Goal: Transaction & Acquisition: Purchase product/service

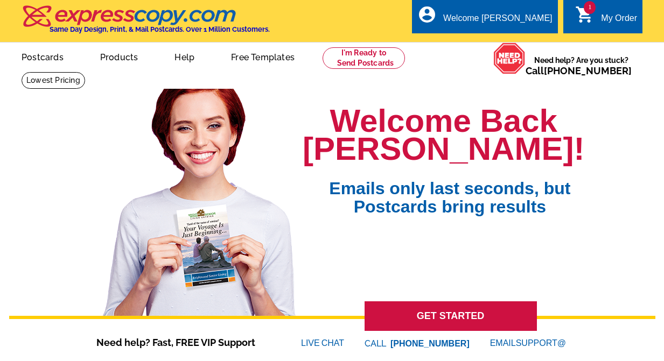
click at [611, 18] on div "My Order" at bounding box center [619, 20] width 36 height 15
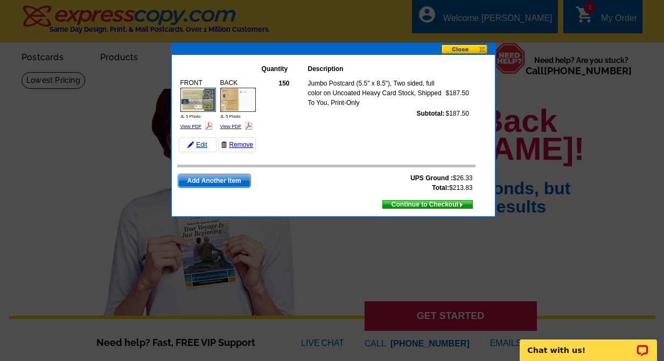
click at [200, 142] on link "Edit" at bounding box center [198, 144] width 38 height 15
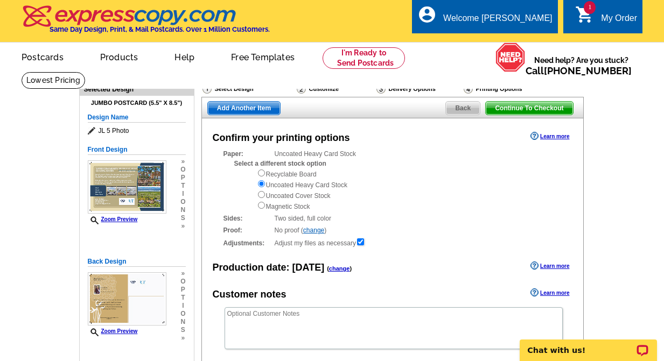
click at [317, 92] on div "Customize" at bounding box center [336, 89] width 80 height 13
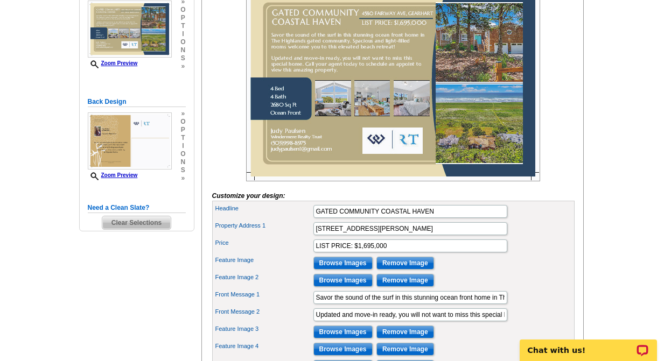
scroll to position [323, 0]
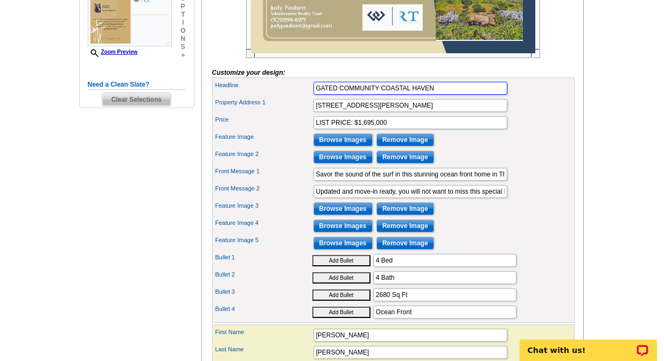
drag, startPoint x: 438, startPoint y: 108, endPoint x: 300, endPoint y: 107, distance: 137.3
click at [300, 97] on div "Headline GATED COMMUNITY COASTAL HAVEN" at bounding box center [393, 88] width 358 height 17
drag, startPoint x: 380, startPoint y: 106, endPoint x: 386, endPoint y: 109, distance: 7.0
click at [380, 95] on input "COASTAL HAVEN IN THE HIGHLANDS" at bounding box center [410, 88] width 194 height 13
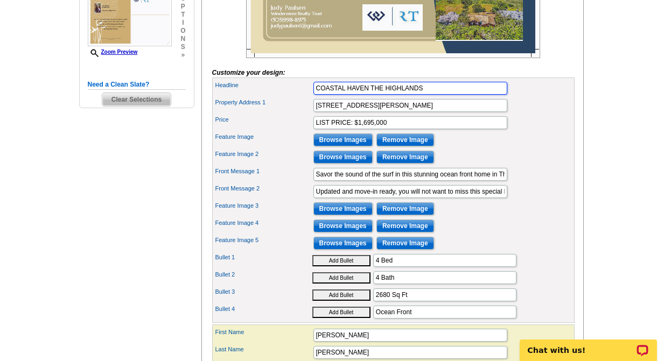
type input "COASTAL HAVEN THE HIGHLANDS"
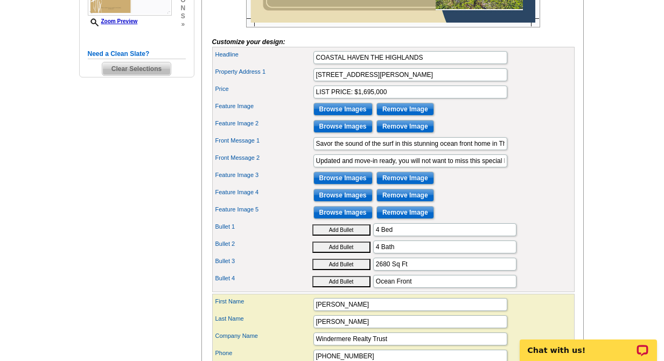
scroll to position [431, 0]
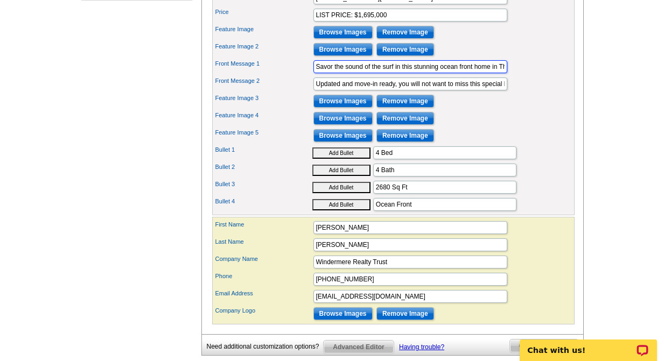
drag, startPoint x: 315, startPoint y: 86, endPoint x: 312, endPoint y: 81, distance: 5.8
click at [312, 75] on div "Front Message 1 Savor the sound of the surf in this stunning ocean front home i…" at bounding box center [393, 66] width 358 height 17
click at [492, 73] on input "Savor the sound of the surf in this stunning ocean front home in The Highlands …" at bounding box center [410, 66] width 194 height 13
type input "Savor the sound of the surf in this stunning ocean-front home in the premier co…"
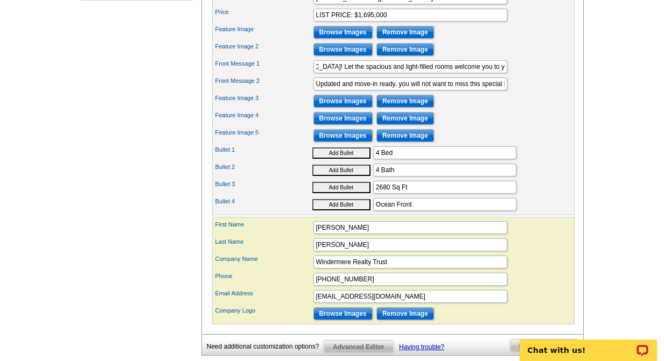
click at [546, 127] on div "Feature Image 4 Browse Images Remove Image" at bounding box center [393, 118] width 358 height 17
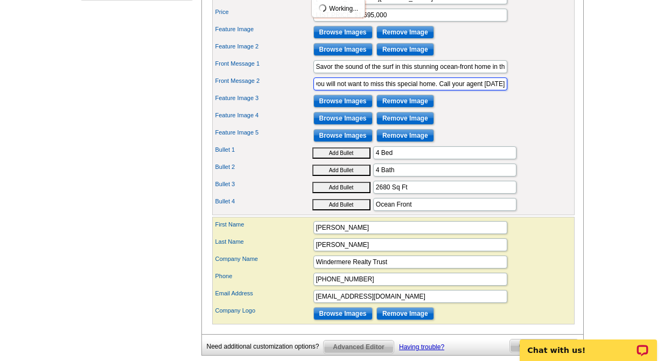
scroll to position [0, 234]
drag, startPoint x: 315, startPoint y: 103, endPoint x: 520, endPoint y: 102, distance: 205.2
click at [520, 93] on div "Front Message 2 Updated and move-in ready, you will not want to miss this speci…" at bounding box center [393, 83] width 358 height 17
type input "Updated and move-in ready, this meticulously cared for home includes a new roof…"
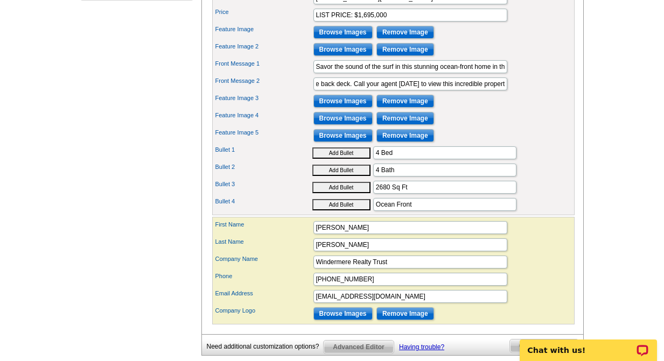
click at [527, 93] on div "Front Message 2 Updated and move-in ready, this meticulously cared for home inc…" at bounding box center [393, 83] width 358 height 17
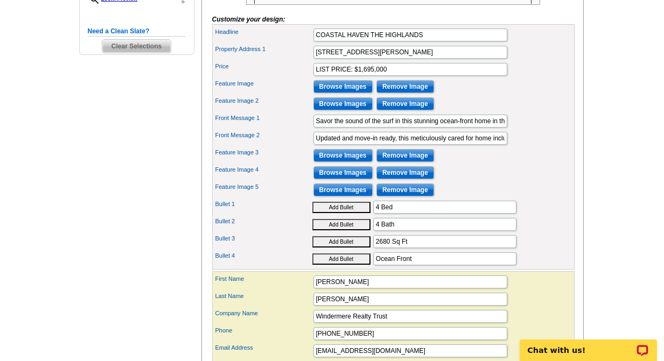
scroll to position [377, 0]
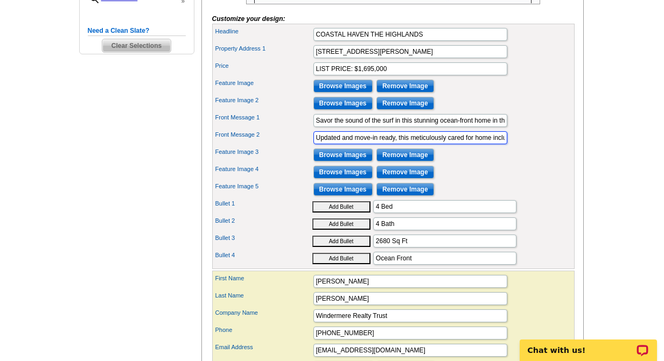
click at [469, 144] on input "Updated and move-in ready, this meticulously cared for home includes a new roof…" at bounding box center [410, 137] width 194 height 13
click at [556, 146] on div "Front Message 2 Updated and move-in ready, this meticulously cared for home inc…" at bounding box center [393, 137] width 358 height 17
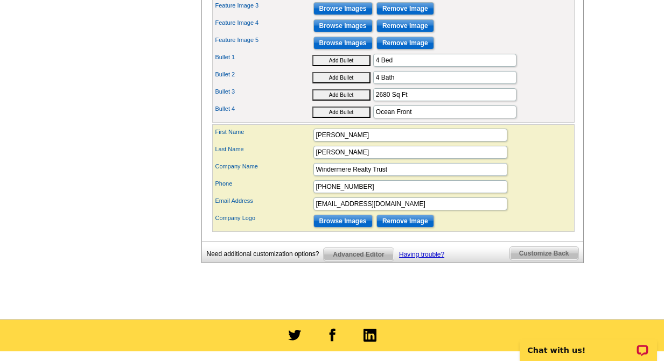
scroll to position [539, 0]
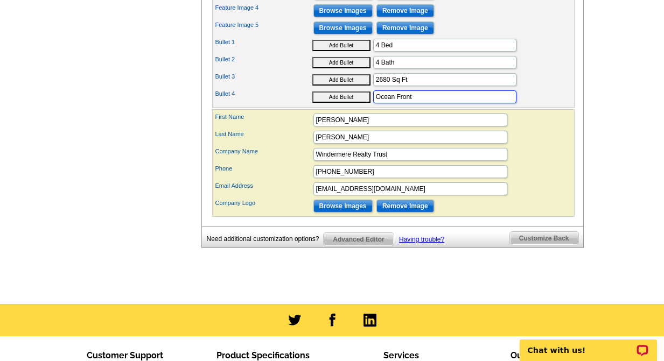
drag, startPoint x: 412, startPoint y: 116, endPoint x: 419, endPoint y: 124, distance: 10.3
click at [412, 103] on input "Ocean Front" at bounding box center [444, 96] width 143 height 13
click at [547, 88] on div "Bullet 3 Add Bullet 2680 Sq Ft" at bounding box center [393, 79] width 358 height 17
click at [335, 103] on button "Add Bullet" at bounding box center [341, 97] width 58 height 11
type input "• Ocean-Front"
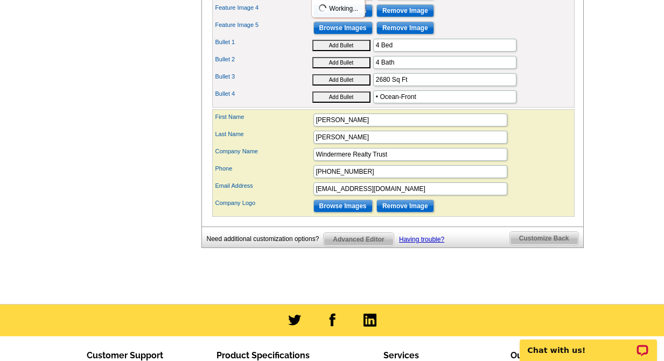
click at [349, 86] on button "Add Bullet" at bounding box center [341, 79] width 58 height 11
type input "• 2680 Sq Ft"
click at [341, 68] on button "Add Bullet" at bounding box center [341, 62] width 58 height 11
type input "• 4 Bath"
click at [337, 51] on button "Add Bullet" at bounding box center [341, 45] width 58 height 11
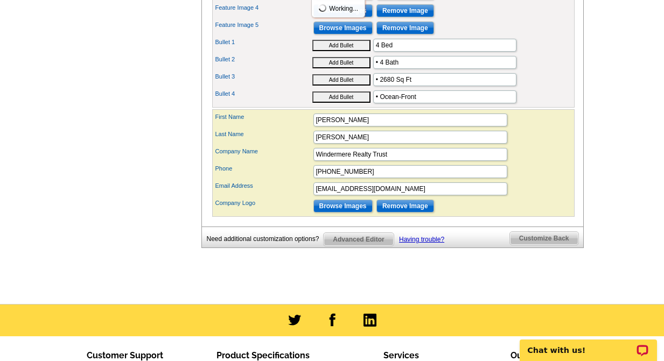
type input "• 4 Bed"
click at [562, 88] on div "Bullet 3 Add Bullet • 2680 Sq Ft" at bounding box center [393, 79] width 358 height 17
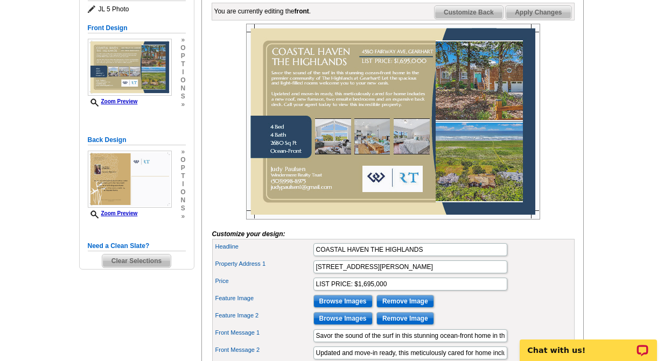
scroll to position [485, 0]
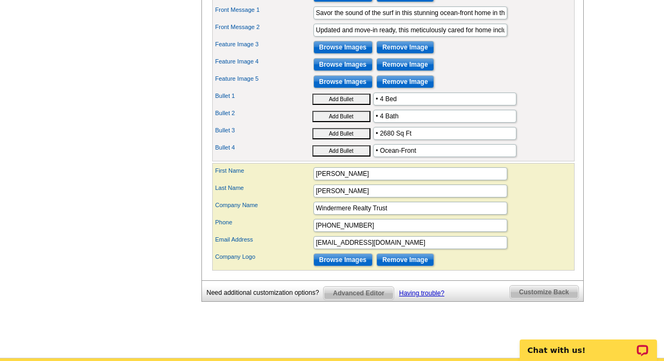
click at [557, 108] on div "Bullet 1 Add Bullet • 4 Bed" at bounding box center [393, 98] width 358 height 17
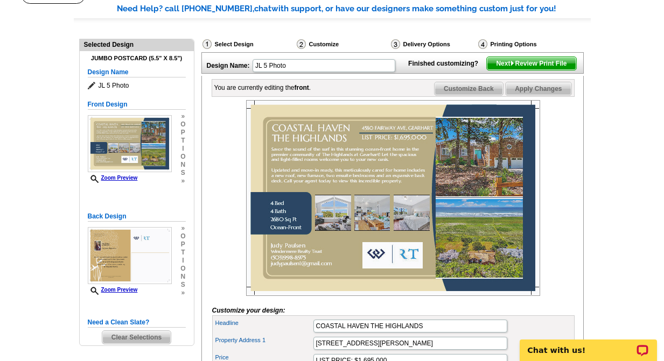
scroll to position [54, 0]
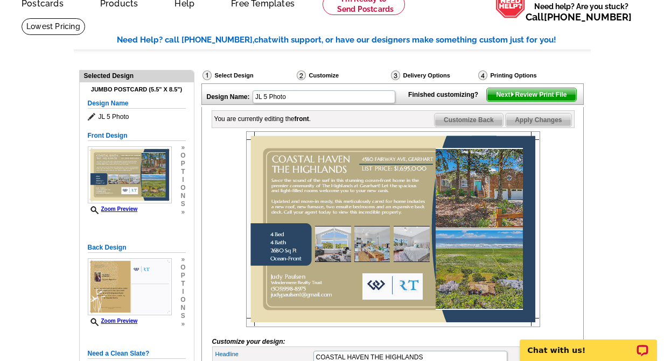
click at [465, 127] on span "Customize Back" at bounding box center [469, 120] width 68 height 13
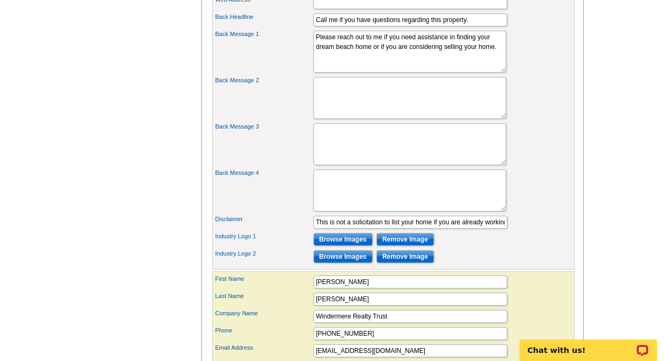
scroll to position [700, 0]
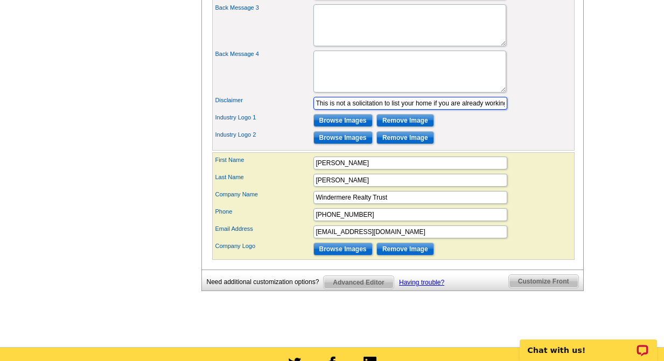
click at [316, 110] on input "This is not a solicitation to list your home if you are already working with an…" at bounding box center [410, 103] width 194 height 13
type input "."
type input "*If you are already working with an agent, this is not meant as a solicitation …"
click at [518, 48] on div "Back Message 3" at bounding box center [393, 25] width 358 height 46
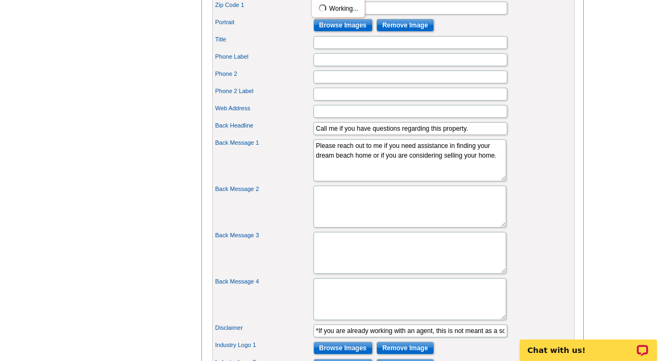
scroll to position [431, 0]
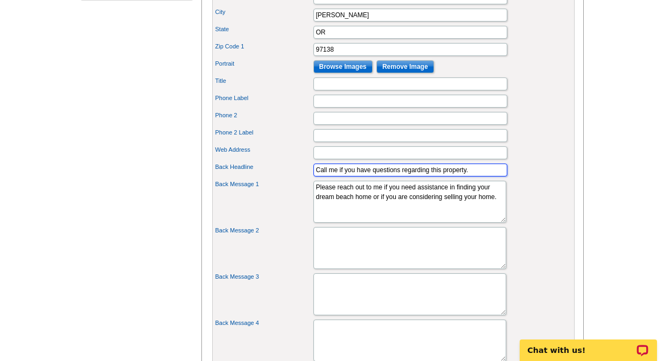
drag, startPoint x: 475, startPoint y: 190, endPoint x: 502, endPoint y: 230, distance: 48.5
click at [285, 179] on div "Back Headline Call me if you have questions regarding this property." at bounding box center [393, 170] width 358 height 17
type input "Please feel free to call or email me with any questions regarding this or any o…"
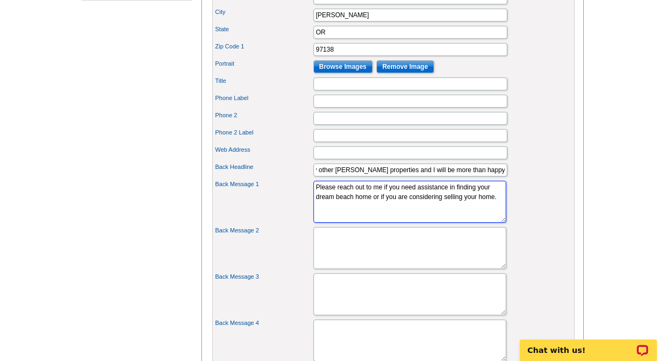
scroll to position [0, 0]
drag, startPoint x: 315, startPoint y: 206, endPoint x: 449, endPoint y: 239, distance: 137.9
click at [369, 223] on textarea "Please reach out to me if you need assistance in finding your dream beach home …" at bounding box center [409, 202] width 193 height 42
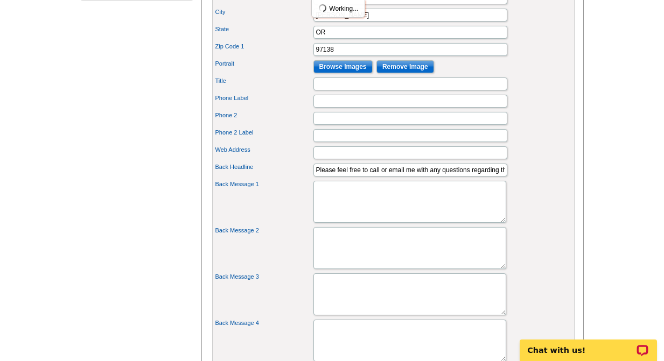
click at [547, 201] on div "Back Message 1 Please reach out to me if you need assistance in finding your dr…" at bounding box center [393, 202] width 358 height 46
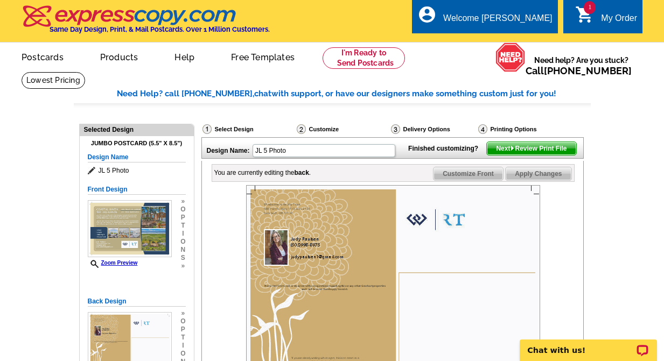
click at [525, 155] on span "Next Review Print File" at bounding box center [531, 148] width 89 height 13
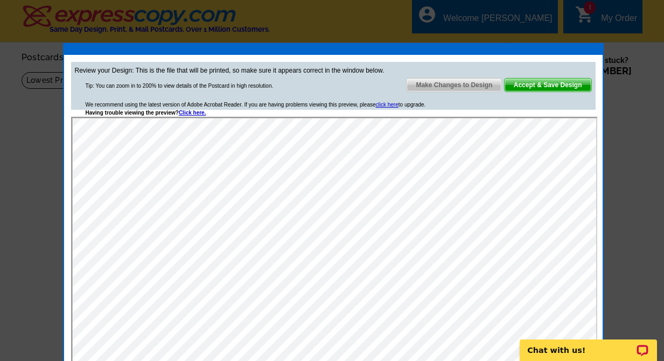
click at [446, 85] on span "Make Changes to Design" at bounding box center [454, 85] width 95 height 13
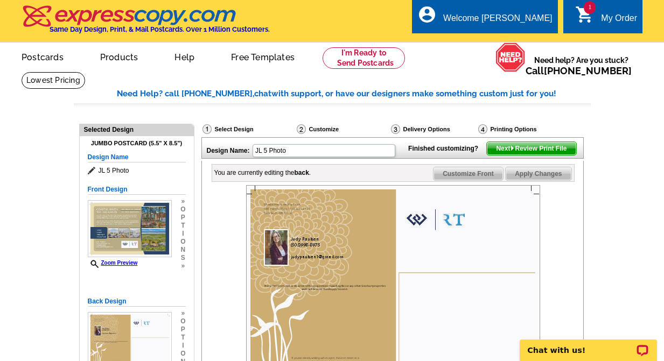
click at [484, 180] on span "Customize Front" at bounding box center [467, 173] width 69 height 13
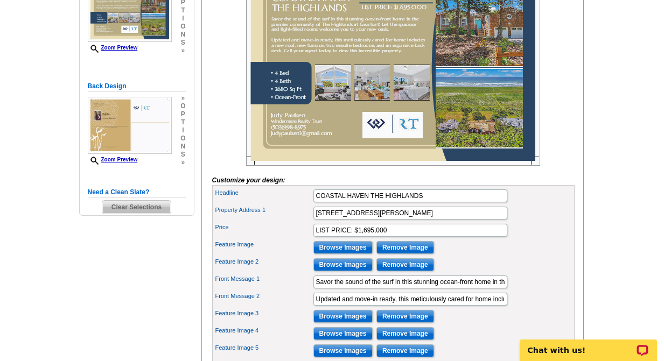
scroll to position [431, 0]
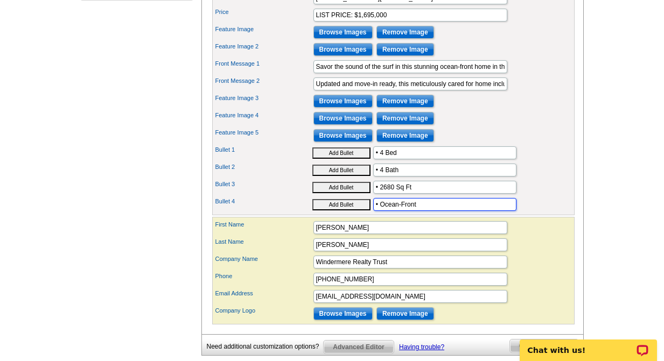
drag, startPoint x: 421, startPoint y: 222, endPoint x: 400, endPoint y: 223, distance: 21.0
click at [382, 211] on input "• Ocean-Front" at bounding box center [444, 204] width 143 height 13
type input "• Oceanfront"
click at [530, 127] on div "Feature Image 4 Browse Images Remove Image" at bounding box center [393, 118] width 358 height 17
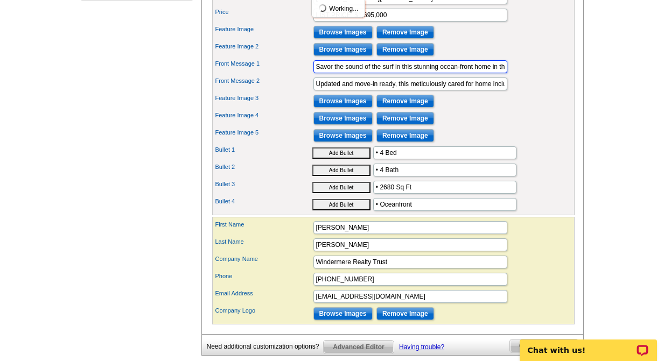
click at [473, 73] on input "Savor the sound of the surf in this stunning ocean-front home in the premier co…" at bounding box center [410, 66] width 194 height 13
type input "Savor the sound of the surf in this stunning oceanfront home in the premier com…"
click at [529, 110] on div "Feature Image 3 Browse Images Remove Image" at bounding box center [393, 101] width 358 height 17
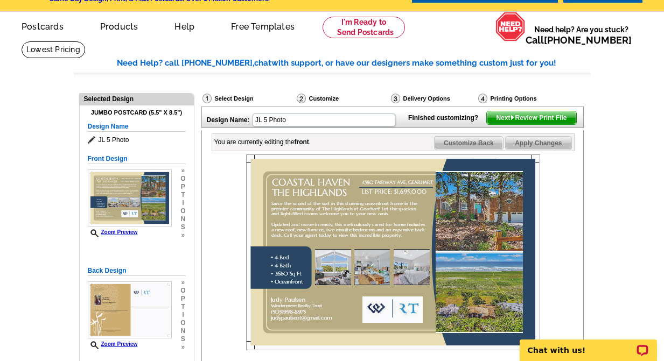
scroll to position [0, 0]
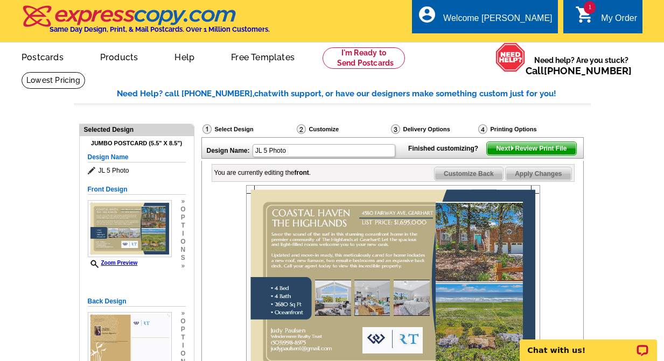
click at [538, 155] on span "Next Review Print File" at bounding box center [531, 148] width 89 height 13
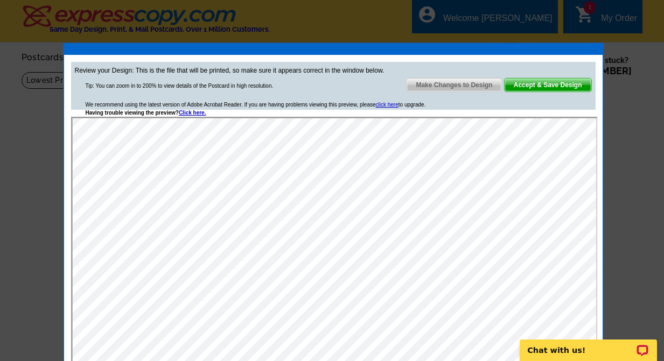
click at [542, 82] on span "Accept & Save Design" at bounding box center [548, 85] width 87 height 13
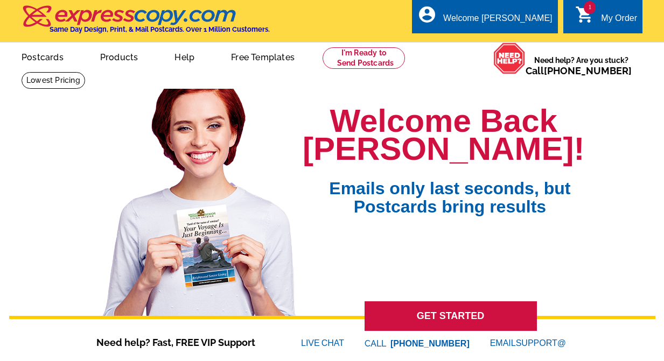
click at [610, 18] on div "My Order" at bounding box center [619, 20] width 36 height 15
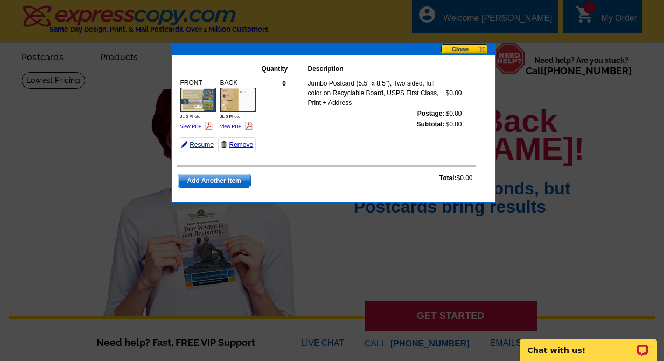
click at [200, 143] on link "Resume" at bounding box center [198, 144] width 38 height 15
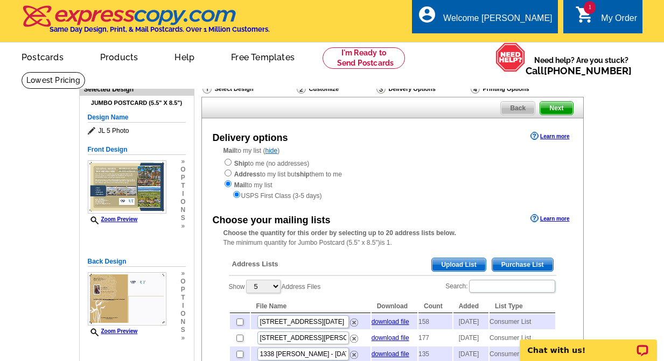
click at [313, 90] on div "Customize" at bounding box center [336, 89] width 80 height 13
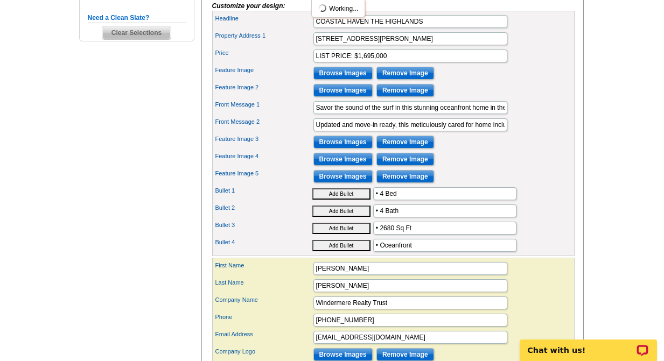
scroll to position [377, 0]
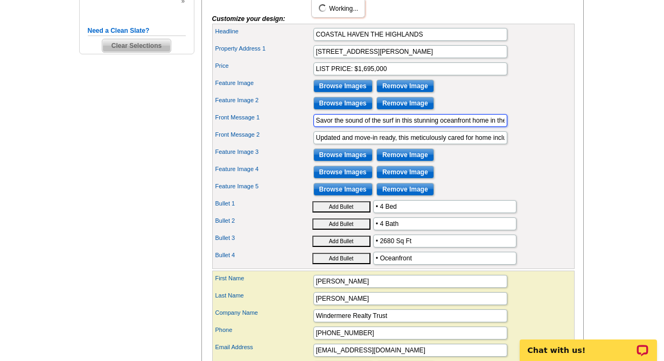
click at [487, 127] on input "Savor the sound of the surf in this stunning oceanfront home in the premier com…" at bounding box center [410, 120] width 194 height 13
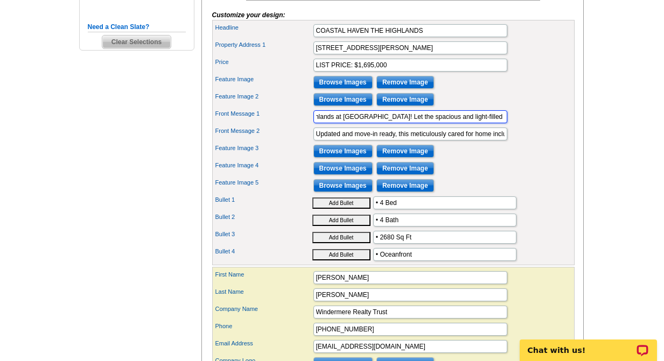
scroll to position [0, 303]
click at [483, 141] on input "Updated and move-in ready, this meticulously cared for home includes a new roof…" at bounding box center [410, 134] width 194 height 13
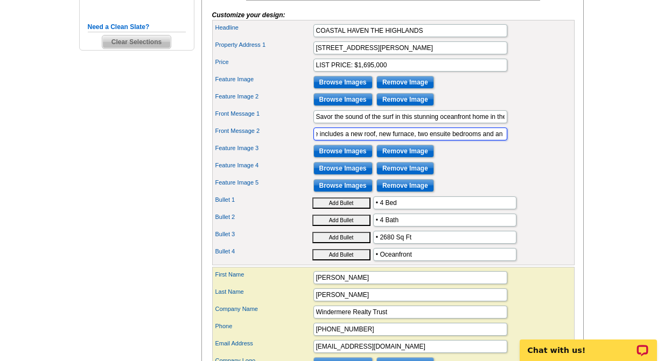
scroll to position [0, 184]
click at [407, 141] on input "Updated and move-in ready, this meticulously cared for home includes a new roof…" at bounding box center [410, 134] width 194 height 13
drag, startPoint x: 498, startPoint y: 155, endPoint x: 500, endPoint y: 161, distance: 6.7
click at [498, 141] on input "Updated and move-in ready, this meticulously cared for home includes a new roof…" at bounding box center [410, 134] width 194 height 13
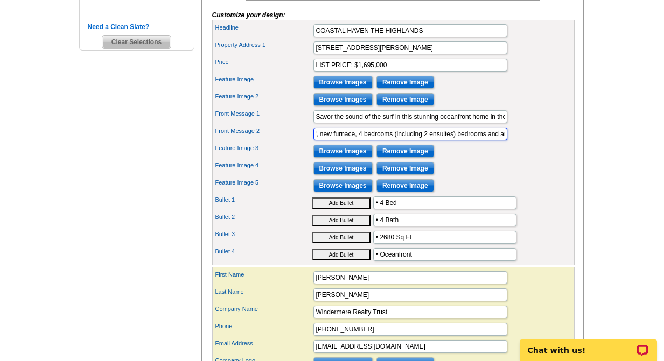
drag, startPoint x: 485, startPoint y: 153, endPoint x: 456, endPoint y: 152, distance: 28.6
click at [456, 141] on input "Updated and move-in ready, this meticulously cared for home includes a new roof…" at bounding box center [410, 134] width 194 height 13
drag, startPoint x: 452, startPoint y: 152, endPoint x: 438, endPoint y: 151, distance: 14.0
click at [438, 141] on input "Updated and move-in ready, this meticulously cared for home includes a new roof…" at bounding box center [410, 134] width 194 height 13
type input "Updated and move-in ready, this meticulously cared for home includes a new roof…"
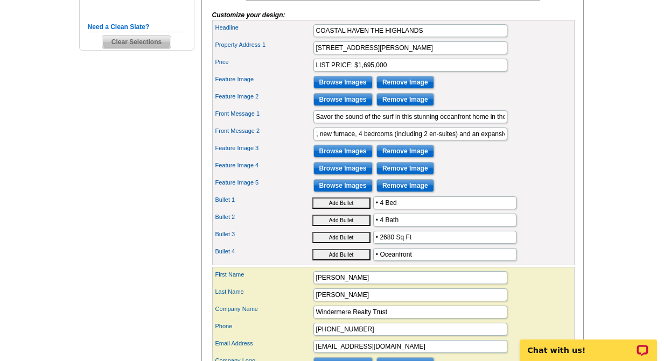
click at [541, 160] on div "Feature Image 3 Browse Images Remove Image" at bounding box center [393, 151] width 358 height 17
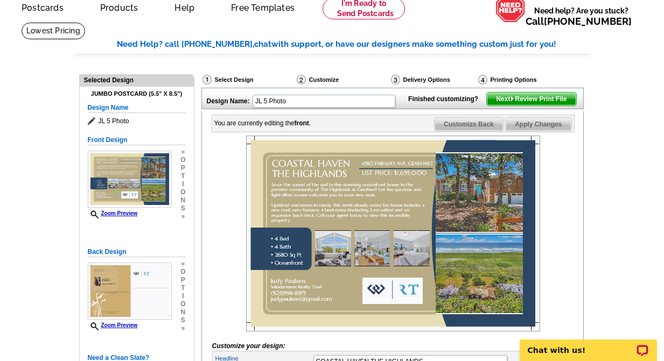
scroll to position [0, 0]
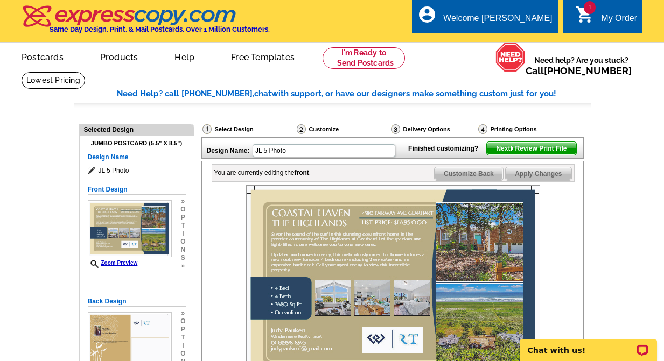
click at [548, 155] on span "Next Review Print File" at bounding box center [531, 148] width 89 height 13
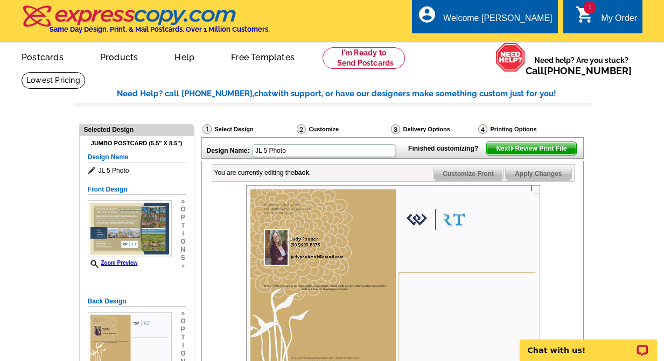
scroll to position [54, 0]
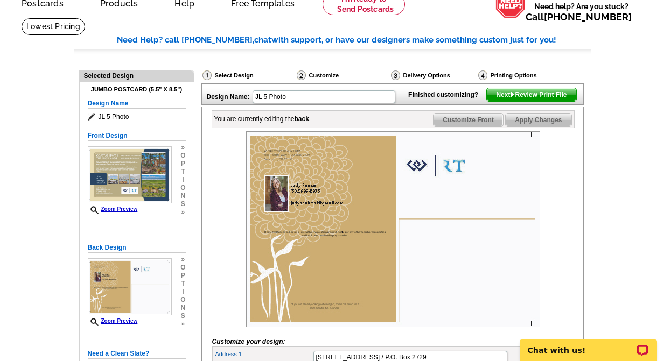
click at [522, 101] on span "Next Review Print File" at bounding box center [531, 94] width 89 height 13
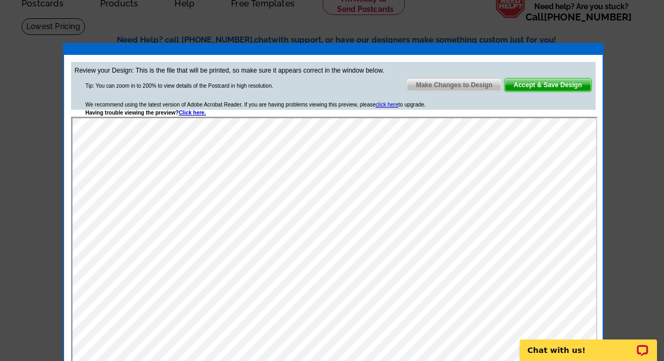
scroll to position [0, 0]
click at [537, 85] on span "Accept & Save Design" at bounding box center [548, 85] width 87 height 13
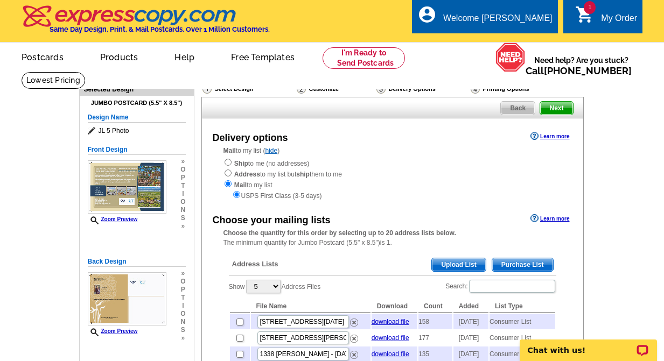
click at [475, 92] on img at bounding box center [475, 89] width 9 height 10
click at [228, 163] on input "radio" at bounding box center [228, 162] width 7 height 7
radio input "true"
click at [513, 107] on span "Back" at bounding box center [518, 108] width 34 height 13
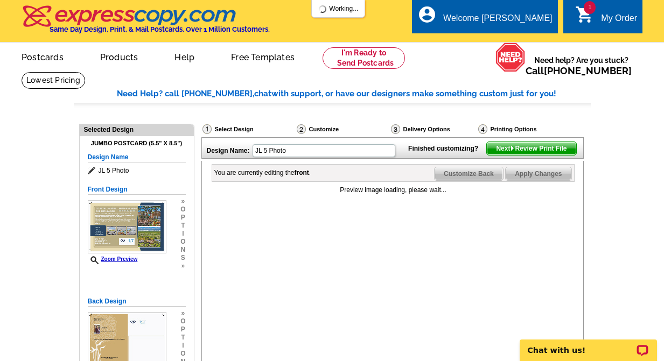
click at [543, 155] on span "Next Review Print File" at bounding box center [531, 148] width 89 height 13
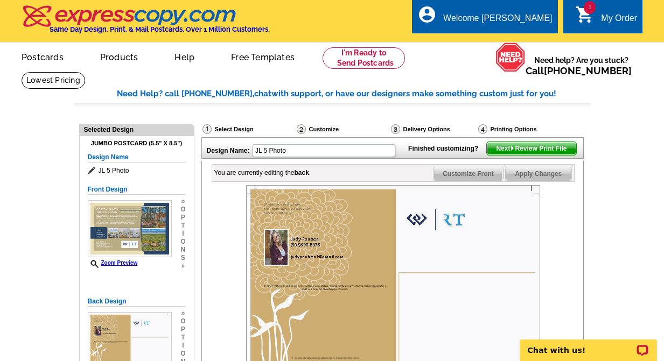
click at [540, 155] on span "Next Review Print File" at bounding box center [531, 148] width 89 height 13
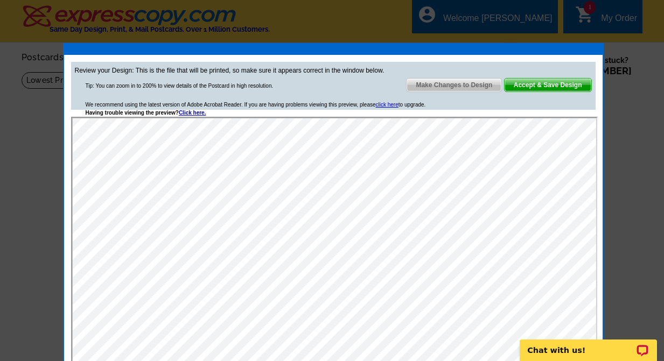
click at [533, 85] on span "Accept & Save Design" at bounding box center [548, 85] width 87 height 13
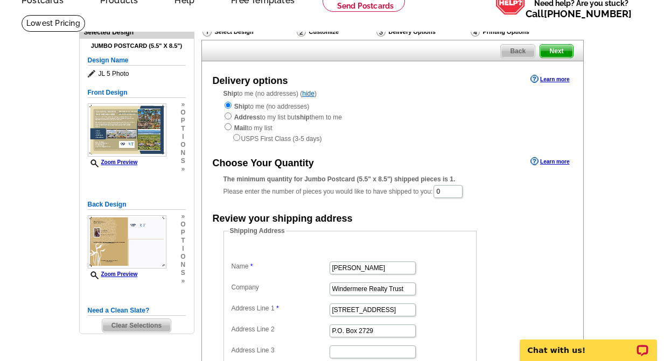
scroll to position [108, 0]
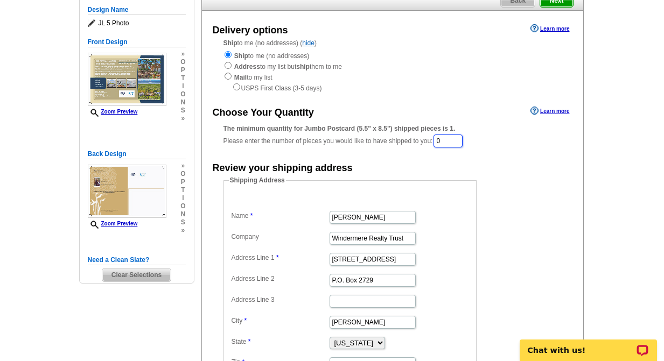
click at [461, 140] on input "0" at bounding box center [447, 141] width 29 height 13
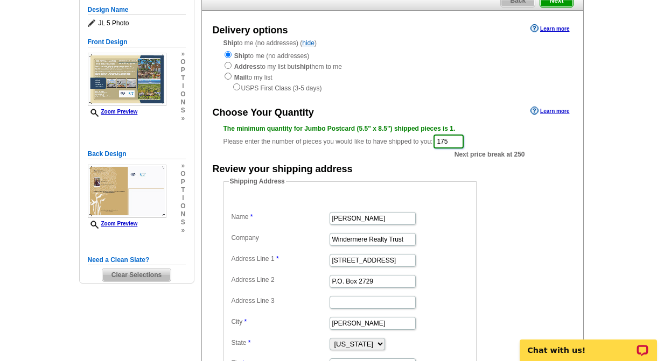
type input "175"
click at [532, 212] on form "Shipping Address Name Judy Paulsen Company Windermere Realty Trust Address Line…" at bounding box center [392, 282] width 338 height 210
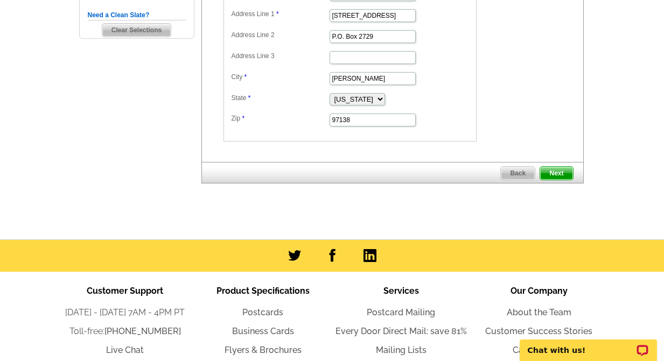
scroll to position [377, 0]
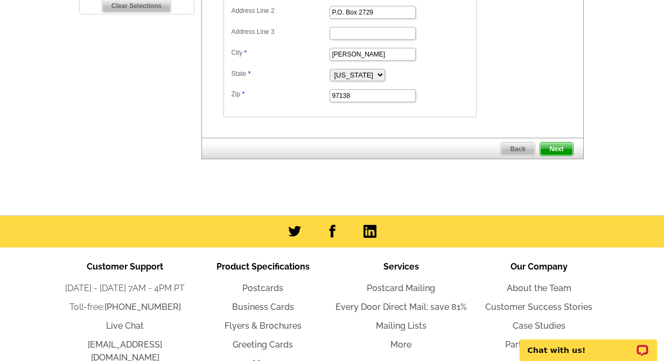
click at [556, 150] on span "Next" at bounding box center [556, 149] width 32 height 13
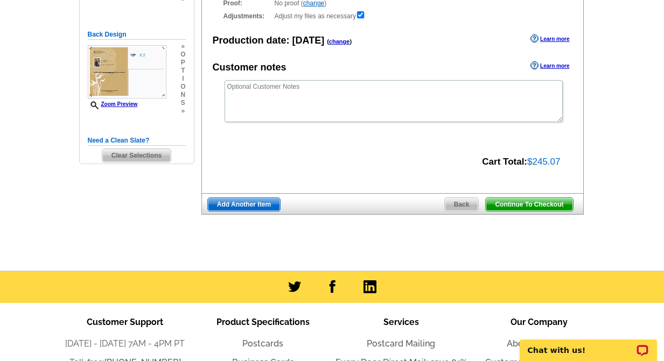
scroll to position [269, 0]
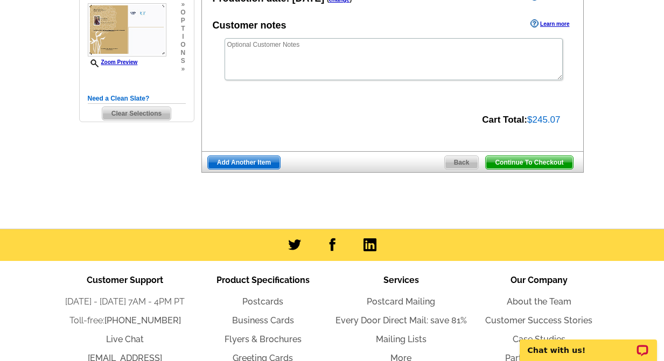
click at [549, 164] on span "Continue To Checkout" at bounding box center [529, 162] width 87 height 13
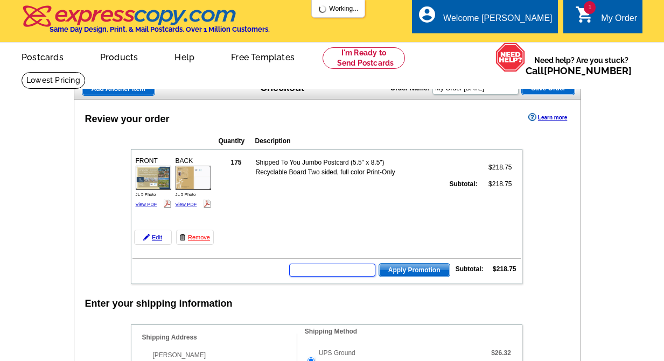
click at [322, 267] on input "text" at bounding box center [332, 270] width 86 height 13
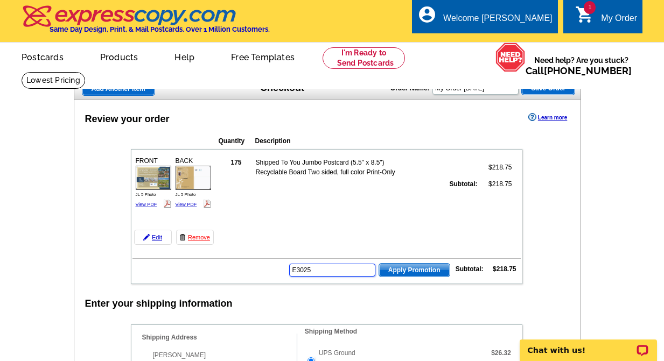
type input "E3025"
click at [404, 272] on span "Apply Promotion" at bounding box center [414, 270] width 71 height 13
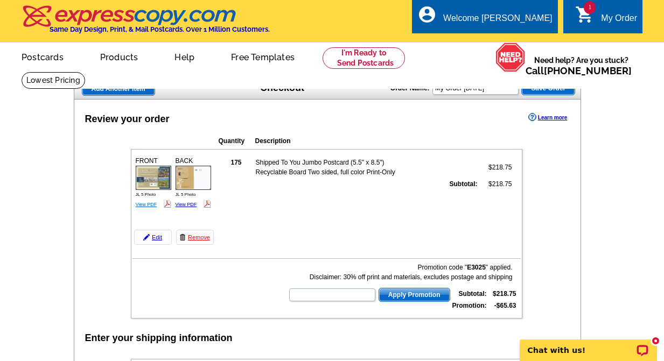
click at [142, 205] on link "View PDF" at bounding box center [147, 204] width 22 height 5
click at [282, 224] on td "175 Shipped To You Jumbo Postcard (5.5" x 8.5") Recyclable Board Two sided, ful…" at bounding box center [369, 200] width 304 height 94
click at [156, 239] on link "Edit" at bounding box center [153, 237] width 38 height 15
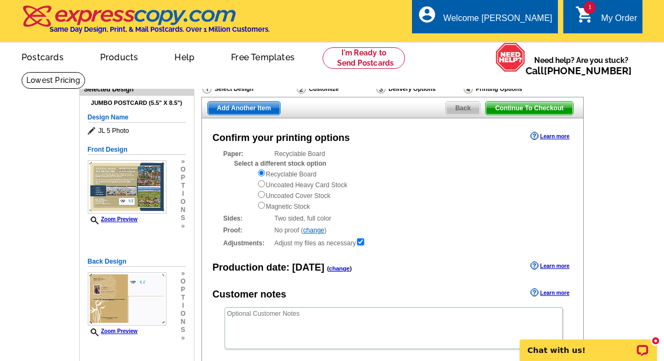
click at [324, 91] on div "Customize" at bounding box center [336, 89] width 80 height 13
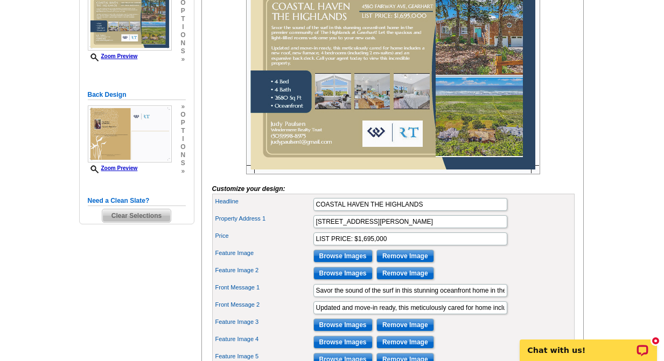
scroll to position [269, 0]
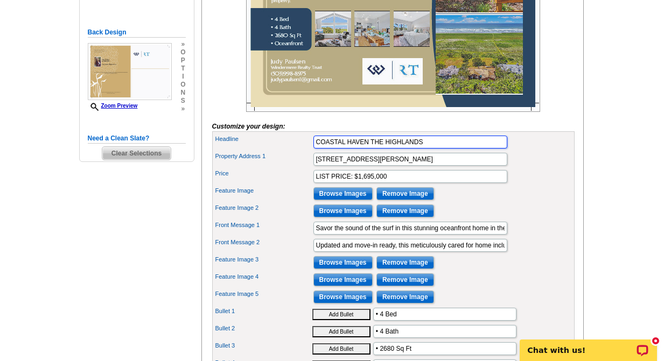
click at [368, 149] on input "COASTAL HAVEN THE HIGHLANDS" at bounding box center [410, 142] width 194 height 13
type input "COASTAL HAVEN @ THE HIGHLANDS"
click at [611, 125] on main "Need Help? call 800-260-5887, chat with support, or have our designers make som…" at bounding box center [332, 187] width 664 height 771
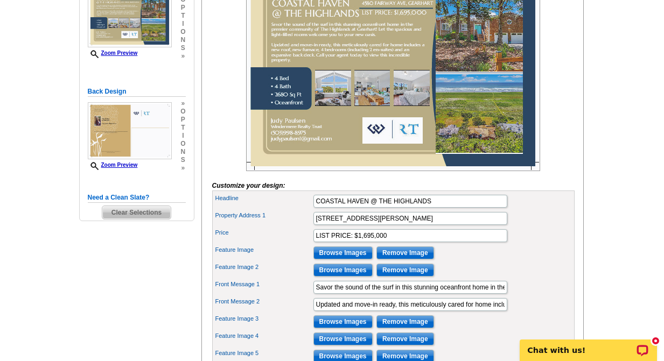
scroll to position [0, 0]
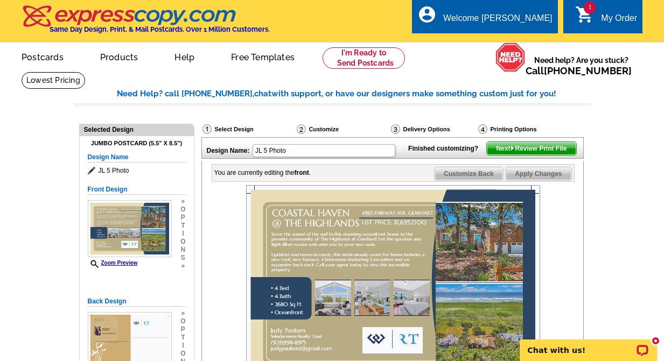
click at [530, 155] on span "Next Review Print File" at bounding box center [531, 148] width 89 height 13
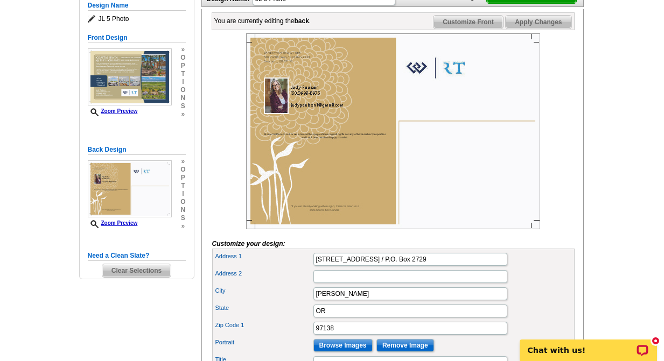
scroll to position [54, 0]
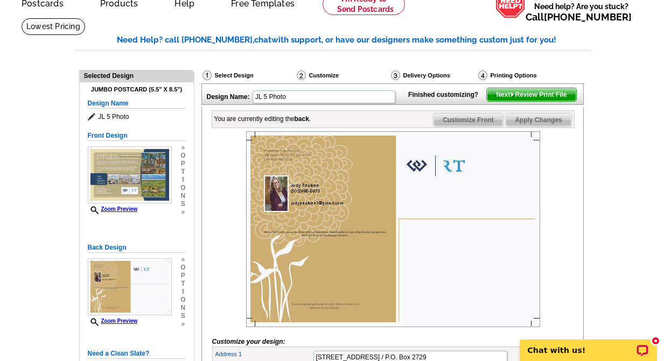
click at [554, 101] on span "Next Review Print File" at bounding box center [531, 94] width 89 height 13
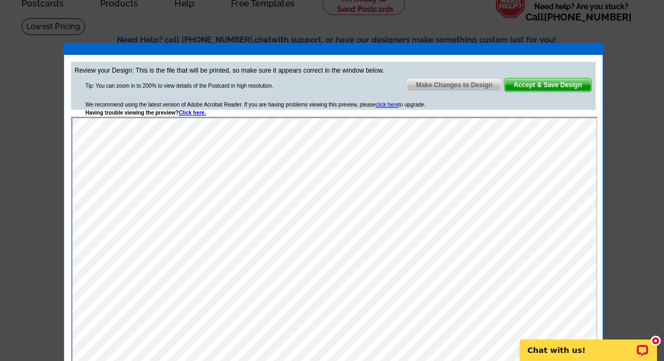
scroll to position [0, 0]
click at [567, 85] on span "Accept & Save Design" at bounding box center [548, 85] width 87 height 13
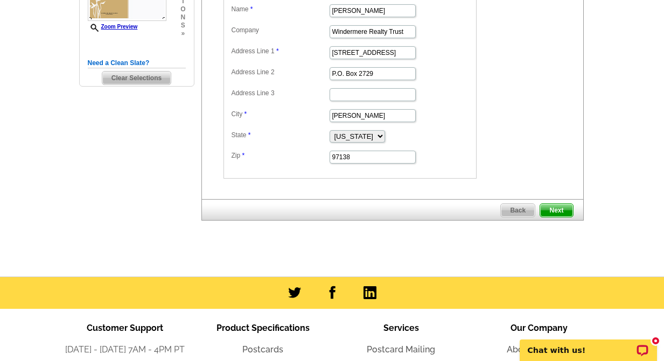
scroll to position [323, 0]
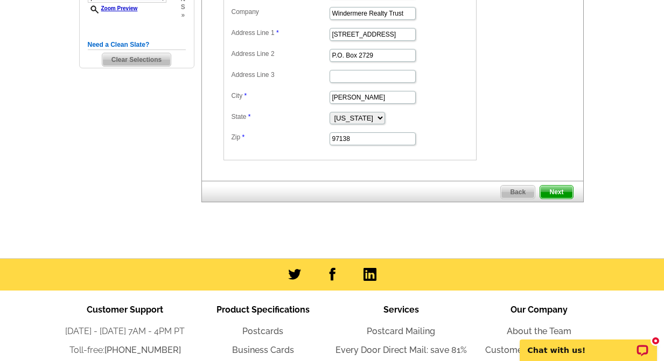
click at [554, 192] on span "Next" at bounding box center [556, 192] width 32 height 13
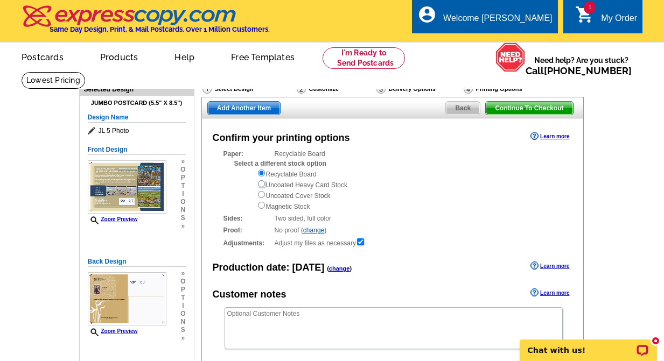
click at [261, 186] on input "radio" at bounding box center [261, 183] width 7 height 7
radio input "true"
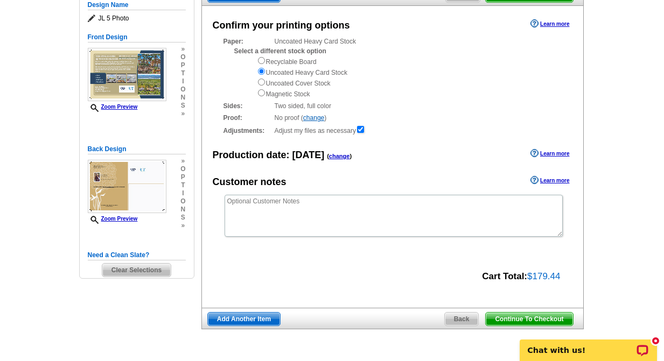
scroll to position [269, 0]
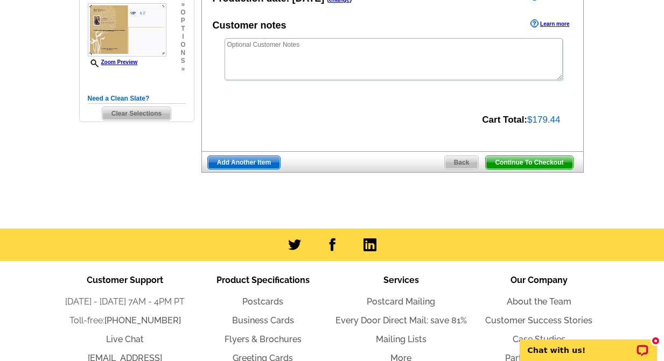
click at [542, 167] on span "Continue To Checkout" at bounding box center [529, 162] width 87 height 13
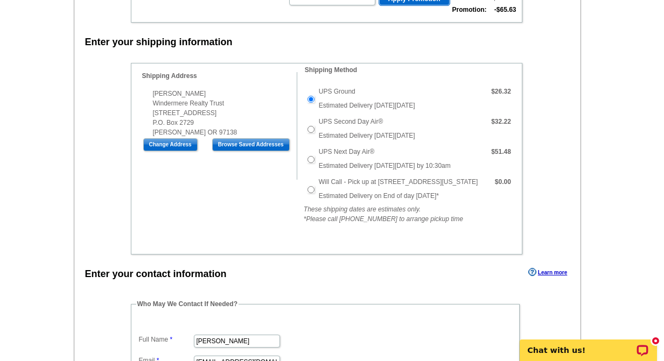
scroll to position [269, 0]
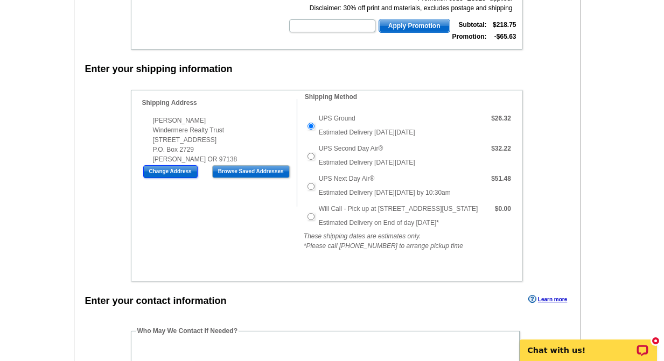
click at [163, 174] on input "Change Address" at bounding box center [170, 171] width 54 height 13
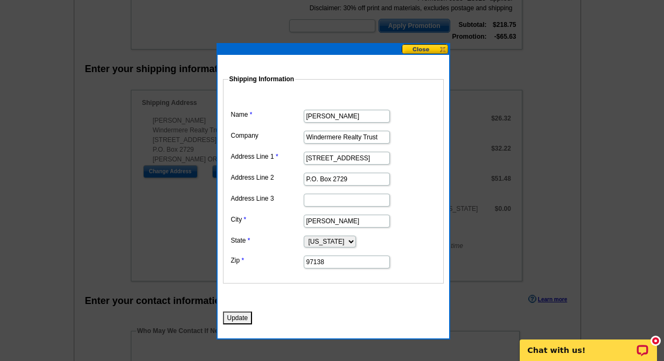
drag, startPoint x: 381, startPoint y: 137, endPoint x: 290, endPoint y: 128, distance: 91.5
click at [290, 127] on dl "Name [PERSON_NAME] Company Windermere Realty Trust Address Line 1 [STREET_ADDRE…" at bounding box center [333, 181] width 210 height 177
drag, startPoint x: 368, startPoint y: 158, endPoint x: 296, endPoint y: 168, distance: 72.9
click at [282, 164] on dd "[STREET_ADDRESS]" at bounding box center [333, 157] width 210 height 17
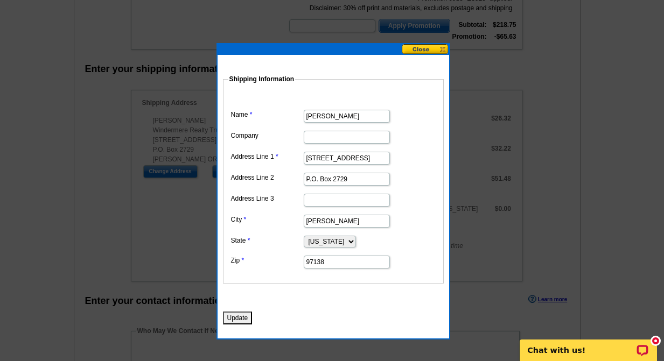
type input "[STREET_ADDRESS]"
type input "Warrenton"
type input "97146"
click at [418, 116] on dd "[PERSON_NAME]" at bounding box center [333, 115] width 210 height 17
click at [240, 318] on button "Update" at bounding box center [238, 318] width 30 height 13
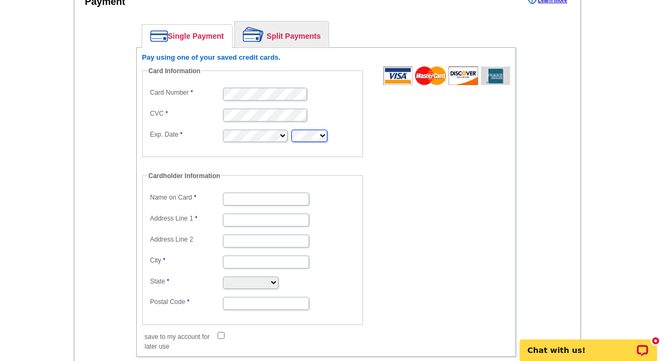
scroll to position [808, 0]
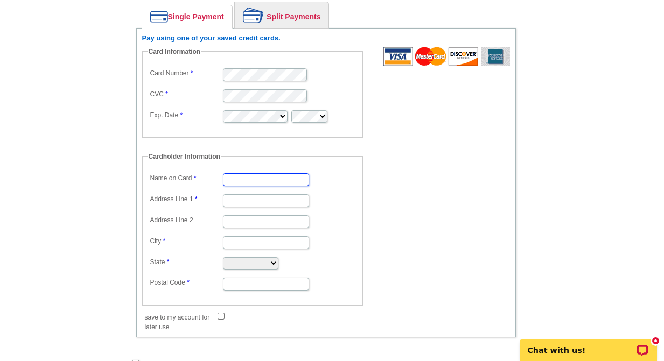
click at [247, 176] on input "Name on Card" at bounding box center [266, 179] width 86 height 13
type input "[PERSON_NAME]"
click at [425, 193] on form "Card Information Card Number CVC Exp. Date Cardholder Information Name on Card …" at bounding box center [326, 184] width 368 height 274
click at [244, 200] on input "Address Line 1" at bounding box center [266, 200] width 86 height 13
type input "[STREET_ADDRESS]"
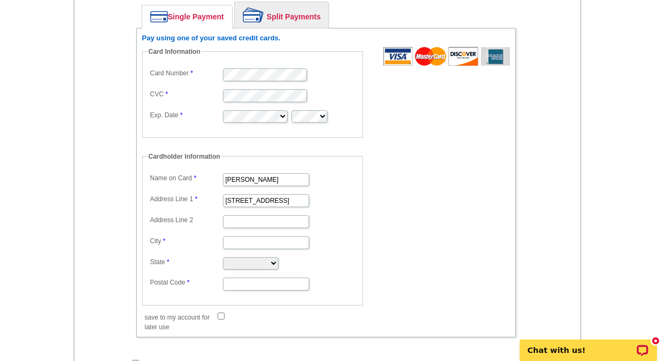
click at [419, 202] on form "Card Information Card Number CVC Exp. Date Cardholder Information Name on Card …" at bounding box center [326, 184] width 368 height 274
click at [235, 243] on input "City" at bounding box center [266, 242] width 86 height 13
type input "Warrenton"
click at [425, 211] on form "Card Information Card Number CVC Exp. Date Cardholder Information Name on Card …" at bounding box center [326, 184] width 368 height 274
click at [278, 267] on select "[US_STATE] [US_STATE] [US_STATE] [US_STATE] [US_STATE] [US_STATE] [US_STATE] [U…" at bounding box center [250, 263] width 55 height 12
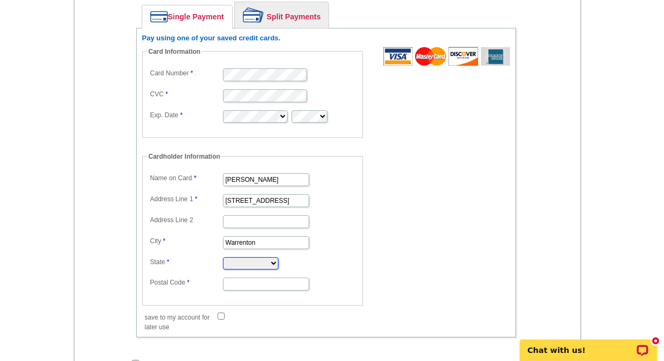
select select "OR"
click at [223, 258] on select "[US_STATE] [US_STATE] [US_STATE] [US_STATE] [US_STATE] [US_STATE] [US_STATE] [U…" at bounding box center [250, 263] width 55 height 12
click at [248, 286] on input "Postal Code" at bounding box center [266, 284] width 86 height 13
type input "97146"
click at [427, 262] on form "Card Information Card Number CVC Exp. Date Cardholder Information Name on Card …" at bounding box center [326, 184] width 368 height 274
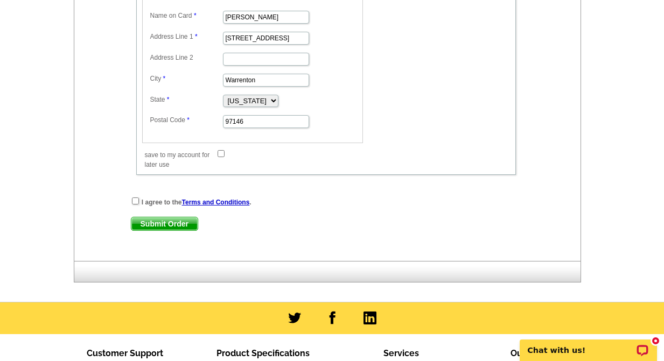
scroll to position [1023, 0]
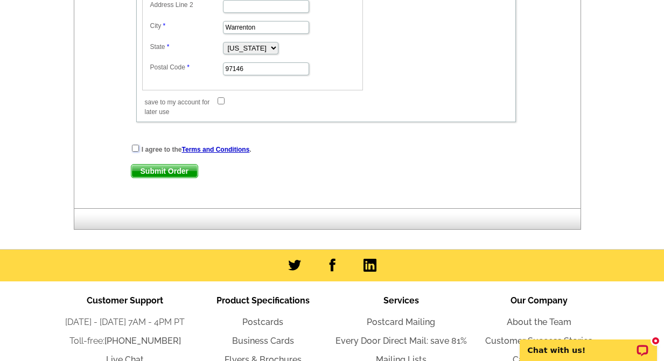
click at [134, 148] on input "checkbox" at bounding box center [135, 148] width 7 height 7
checkbox input "true"
click at [159, 172] on span "Submit Order" at bounding box center [164, 171] width 66 height 13
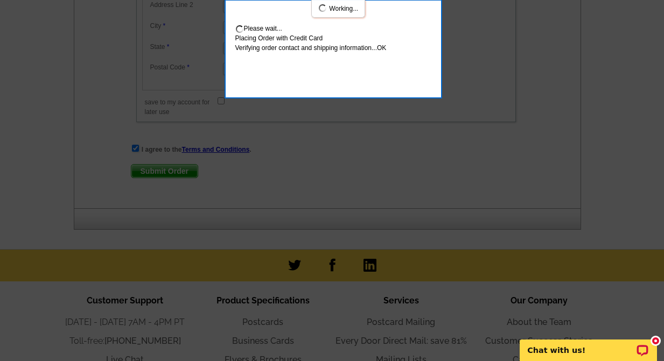
scroll to position [1082, 0]
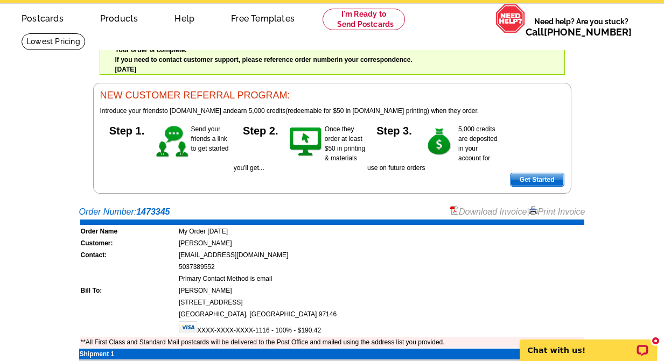
scroll to position [108, 0]
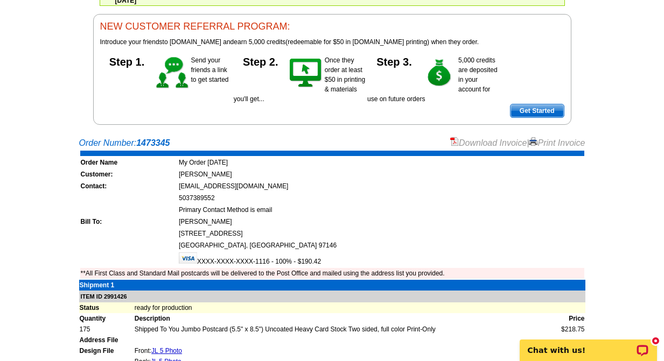
click at [549, 145] on link "Print Invoice" at bounding box center [557, 142] width 56 height 9
